Goal: Find specific page/section: Find specific page/section

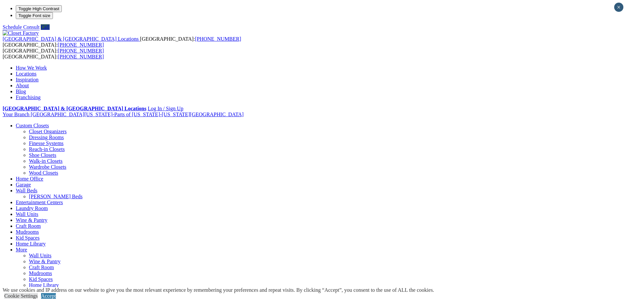
drag, startPoint x: 137, startPoint y: 126, endPoint x: 161, endPoint y: 155, distance: 38.1
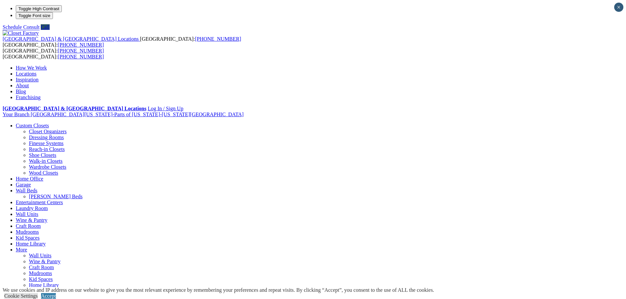
drag, startPoint x: 128, startPoint y: 130, endPoint x: 113, endPoint y: 168, distance: 40.9
click at [67, 129] on link "Closet Organizers" at bounding box center [48, 132] width 38 height 6
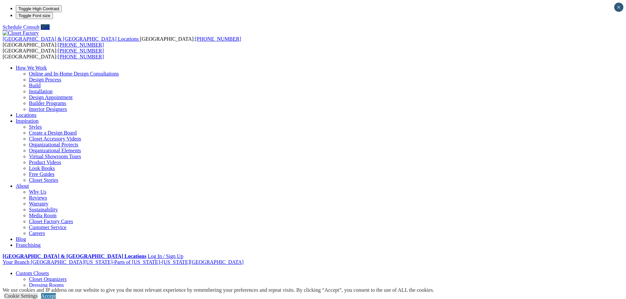
drag, startPoint x: 113, startPoint y: 107, endPoint x: 182, endPoint y: 148, distance: 80.4
